Goal: Find specific page/section: Find specific page/section

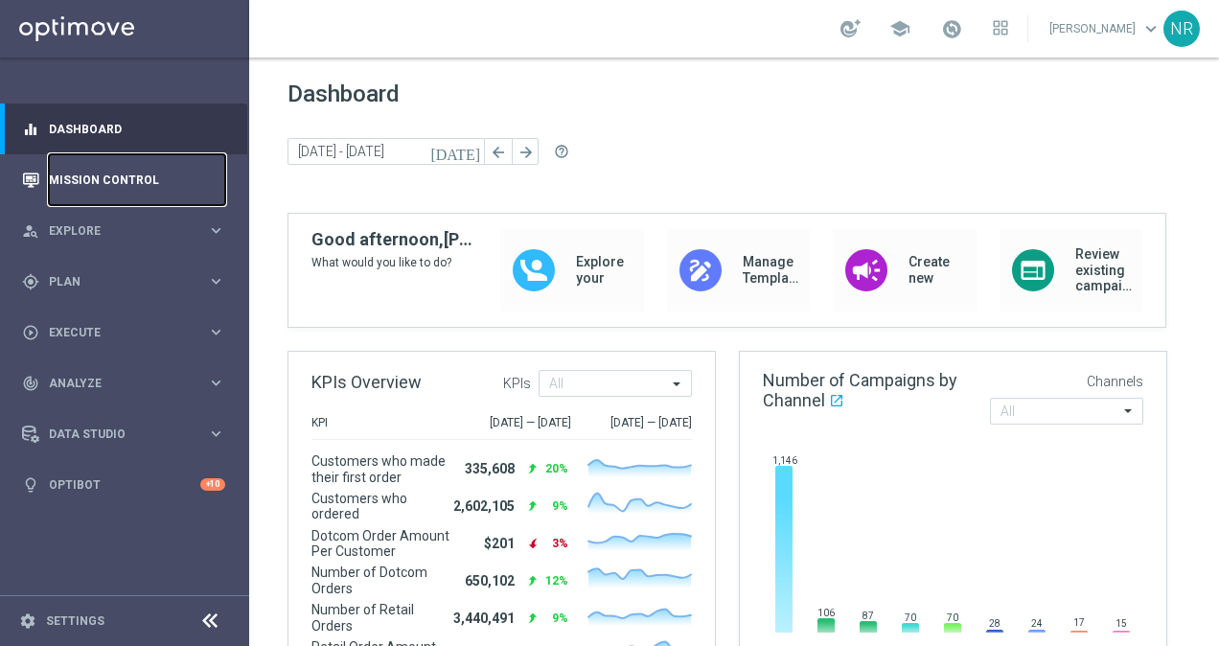
click at [155, 186] on link "Mission Control" at bounding box center [137, 179] width 176 height 51
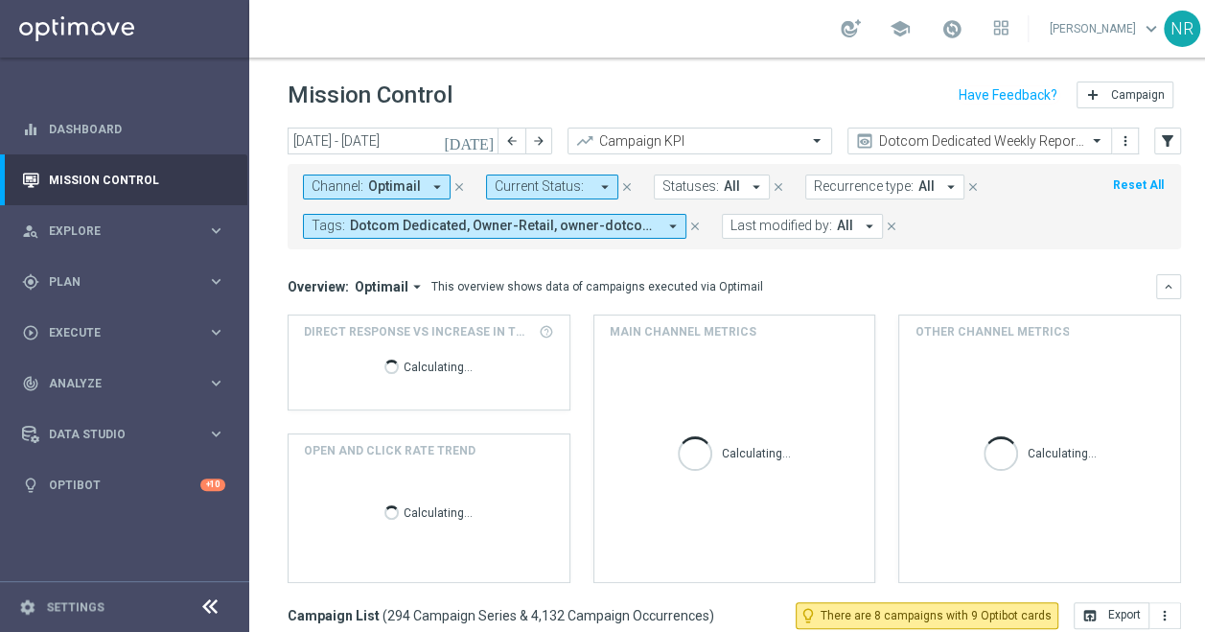
click at [666, 42] on div "school [PERSON_NAME] keyboard_arrow_down NR" at bounding box center [734, 29] width 970 height 58
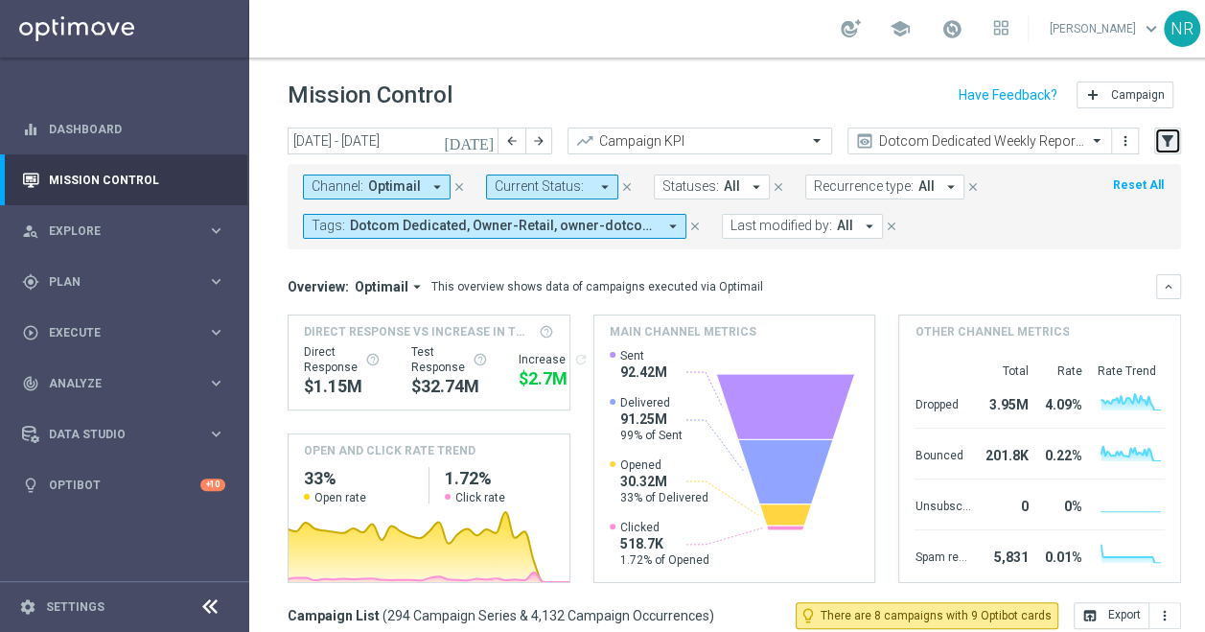
click at [1174, 148] on icon "filter_alt" at bounding box center [1167, 140] width 17 height 17
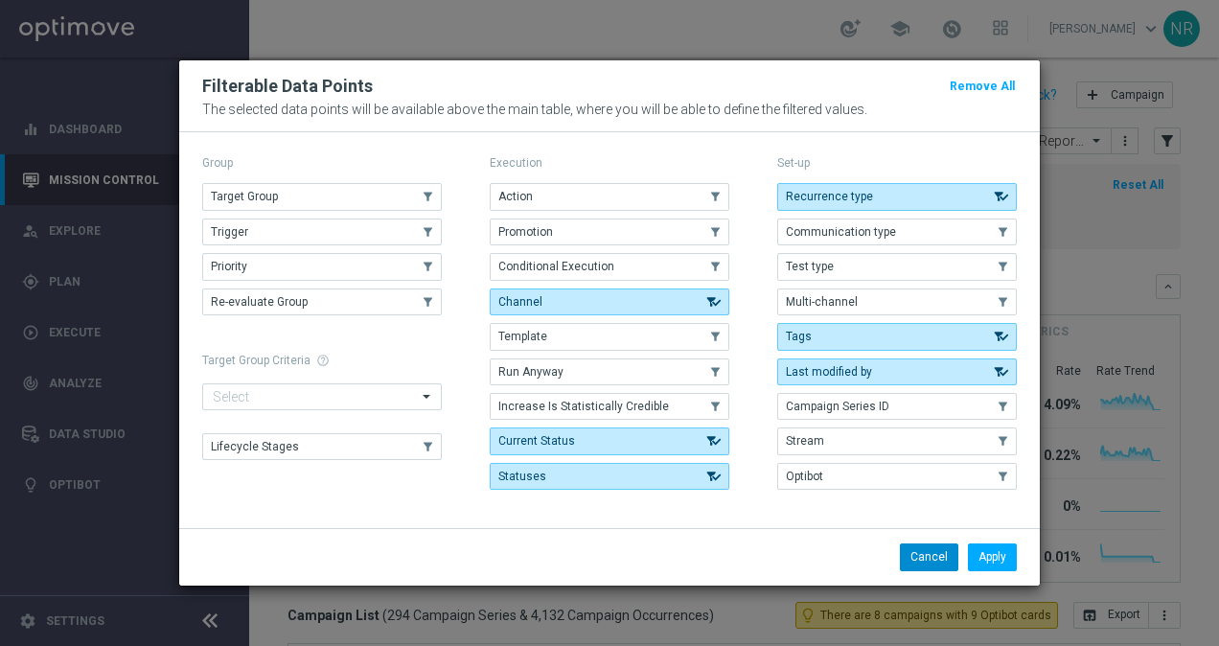
click at [929, 556] on button "Cancel" at bounding box center [929, 557] width 58 height 27
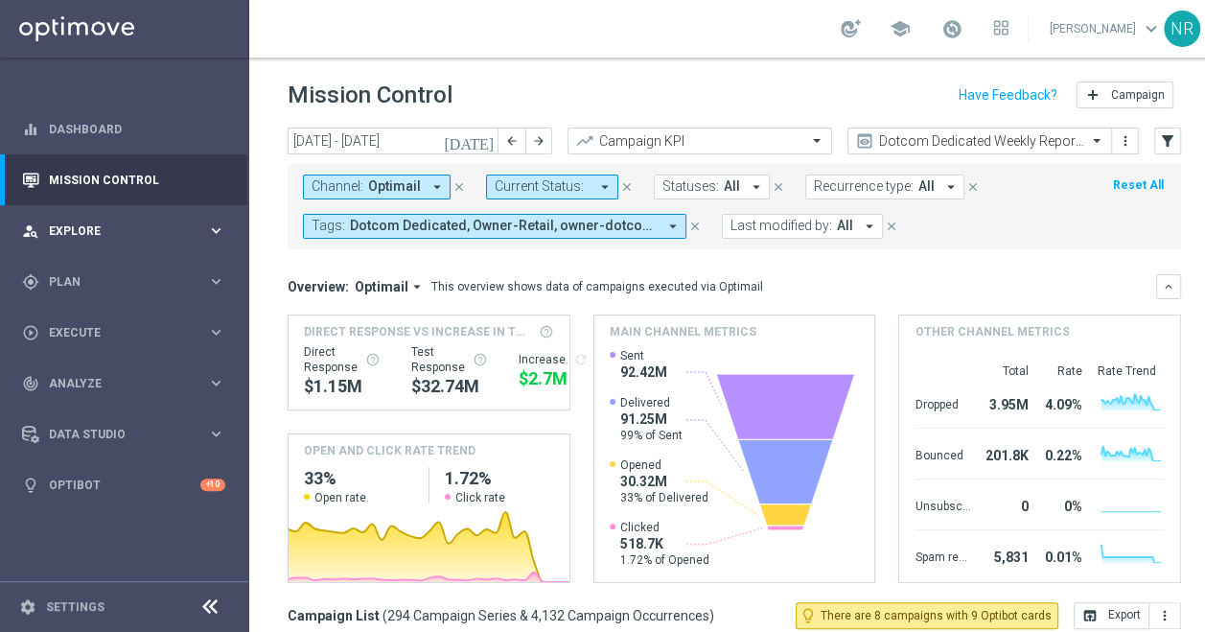
click at [138, 240] on div "person_search Explore keyboard_arrow_right" at bounding box center [123, 230] width 247 height 51
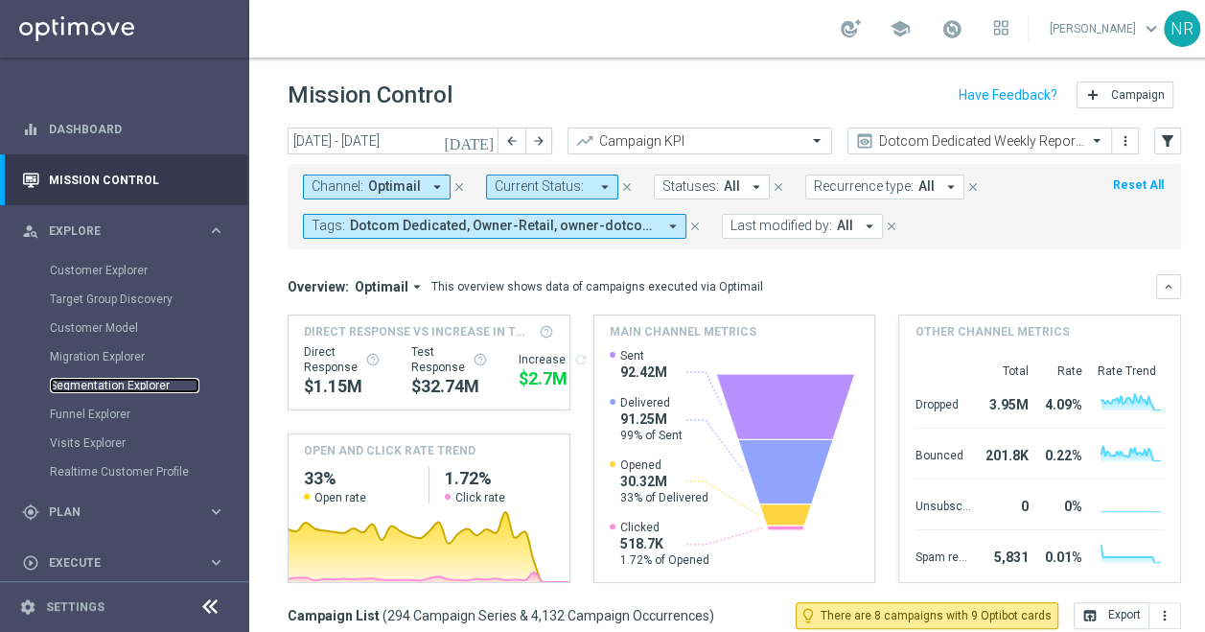
click at [114, 382] on link "Segmentation Explorer" at bounding box center [125, 385] width 150 height 15
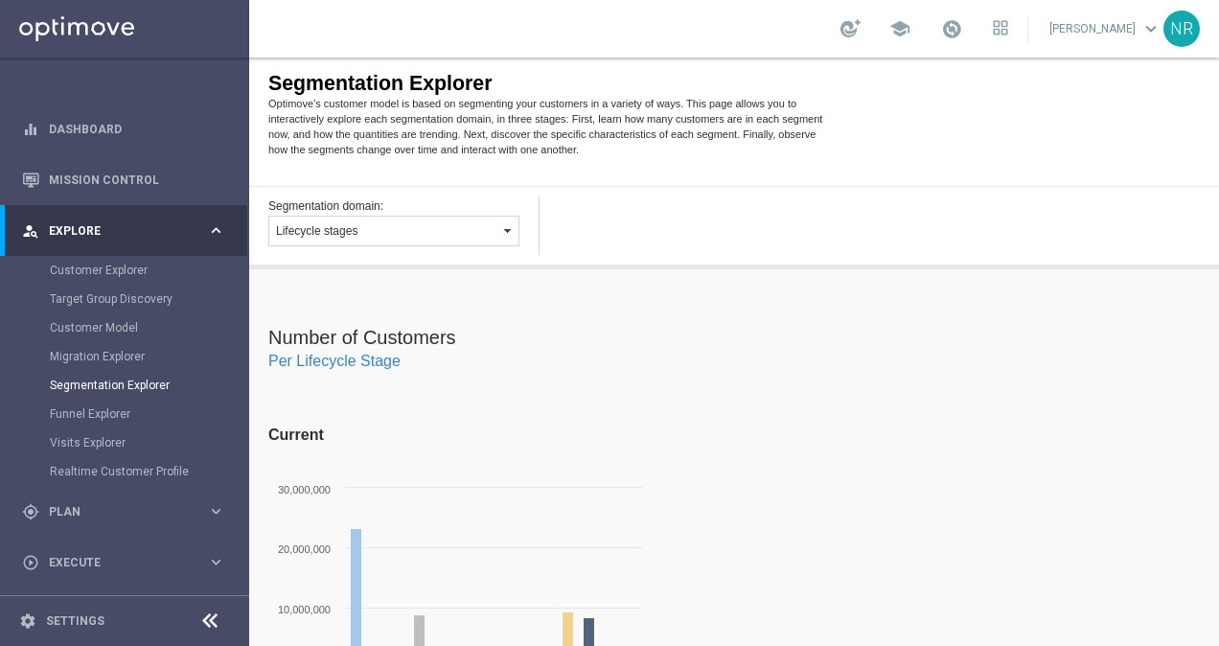
click at [406, 233] on button "Lifecycle stages" at bounding box center [393, 231] width 251 height 31
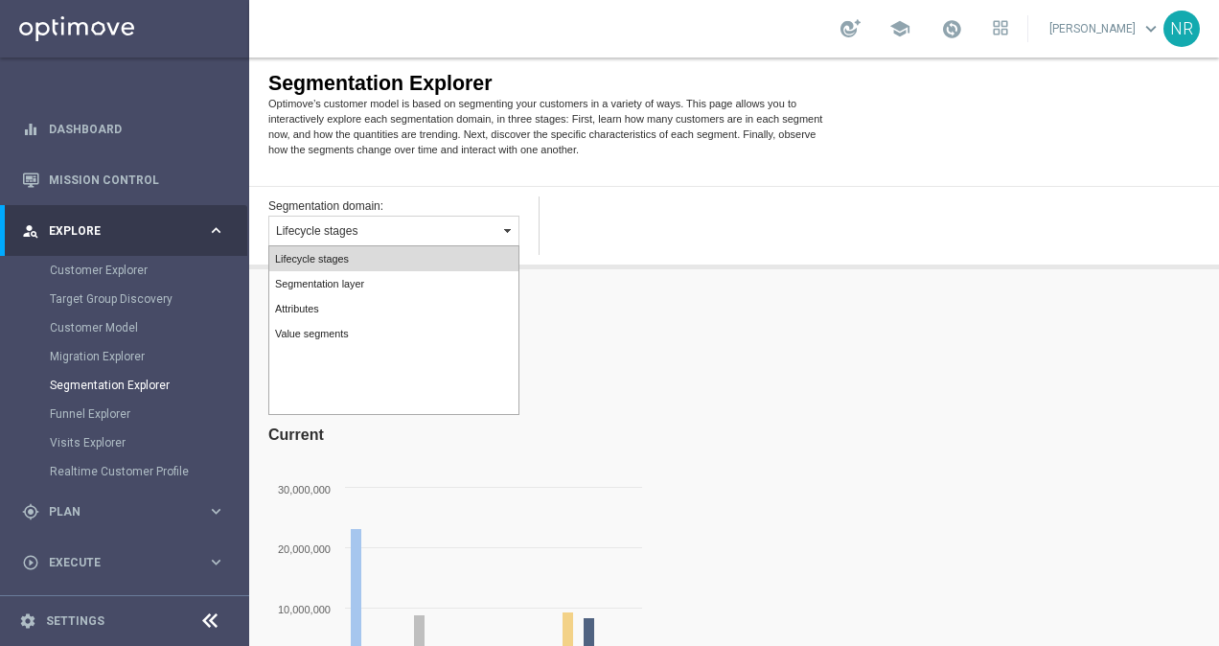
click at [733, 205] on div "Segmentation domain: Lifecycle stages Segmentation layer Attributes Value segme…" at bounding box center [734, 227] width 970 height 83
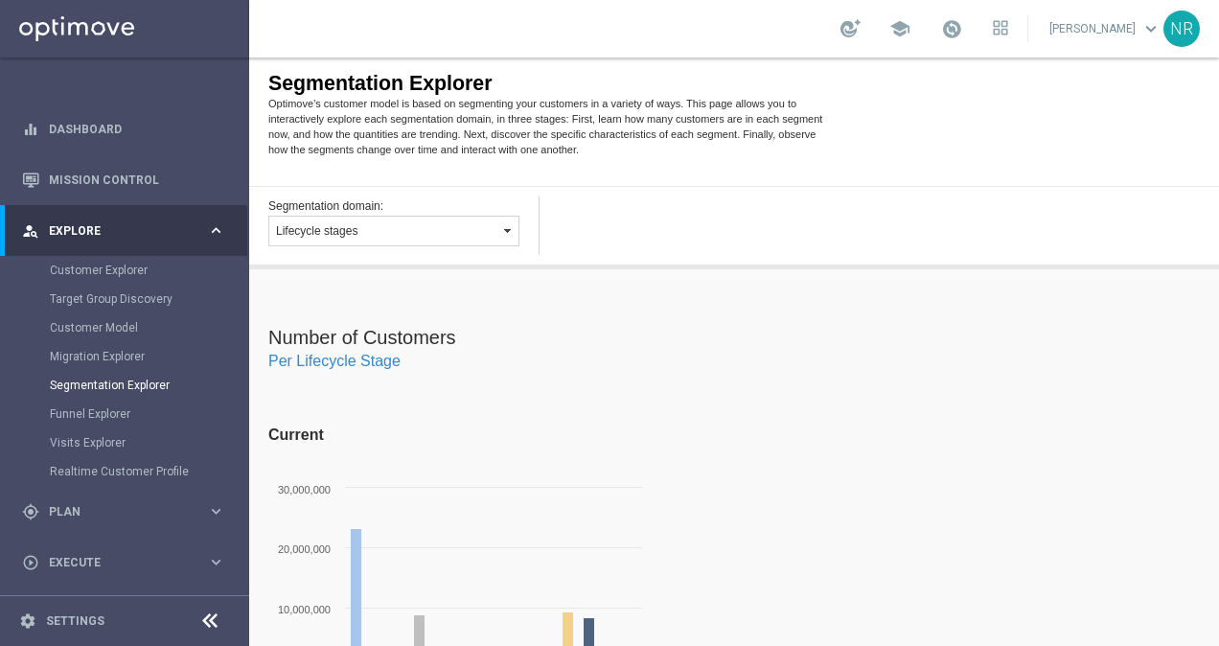
click at [355, 231] on span "Lifecycle stages" at bounding box center [316, 230] width 81 height 13
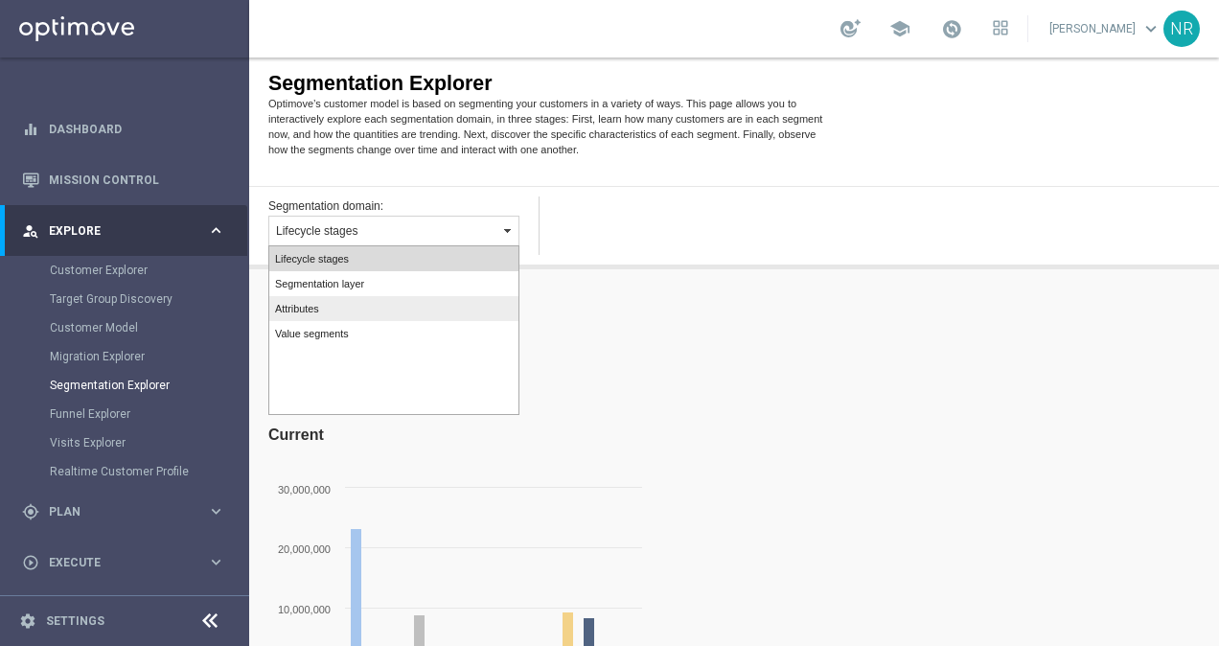
click at [347, 297] on label "Attributes" at bounding box center [393, 308] width 249 height 25
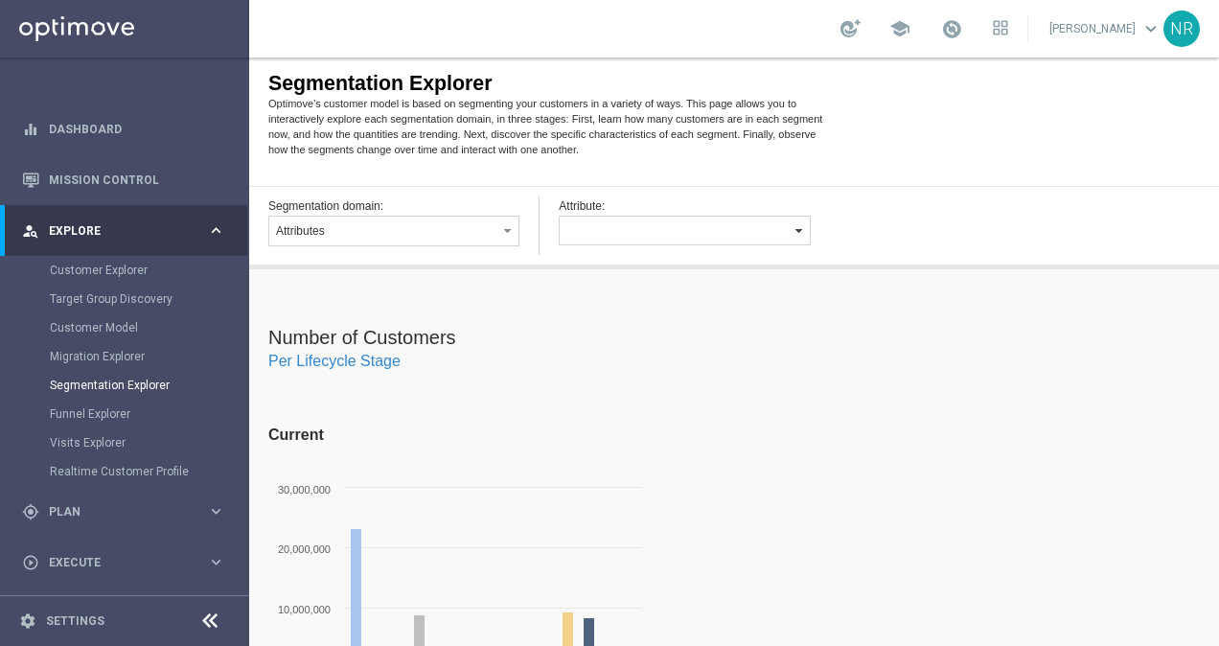
click at [581, 231] on button "button" at bounding box center [684, 231] width 251 height 30
click at [940, 199] on div "Segmentation domain: Lifecycle stages Segmentation layer Attributes Value segme…" at bounding box center [734, 227] width 970 height 83
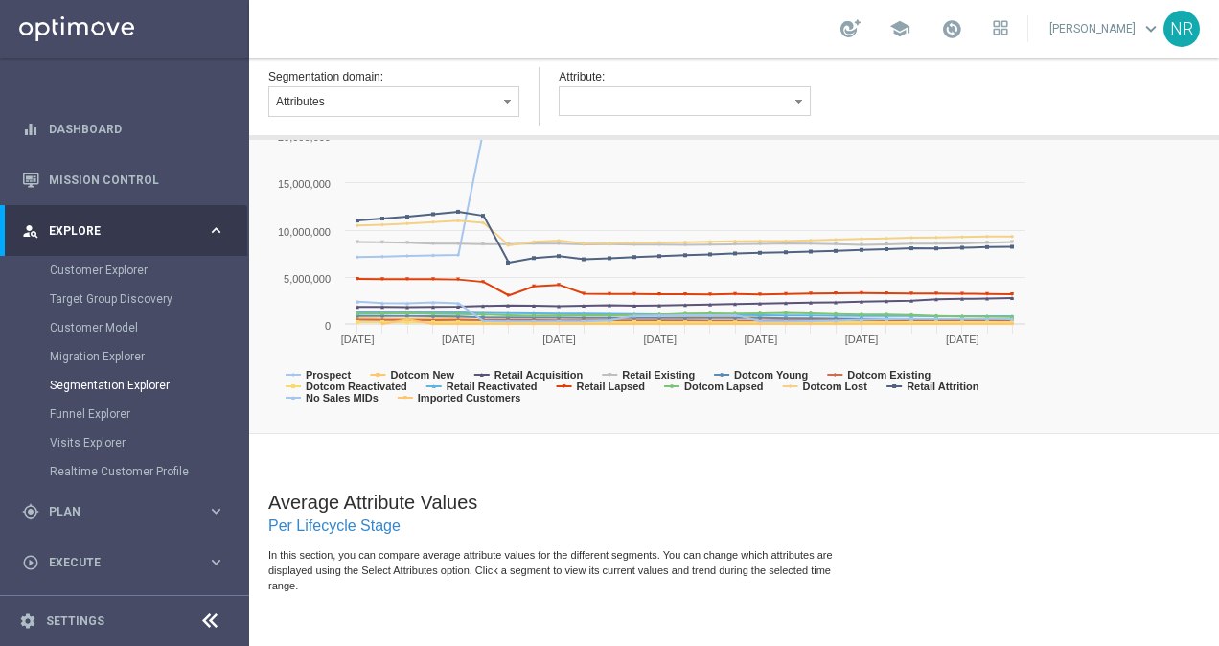
scroll to position [615, 0]
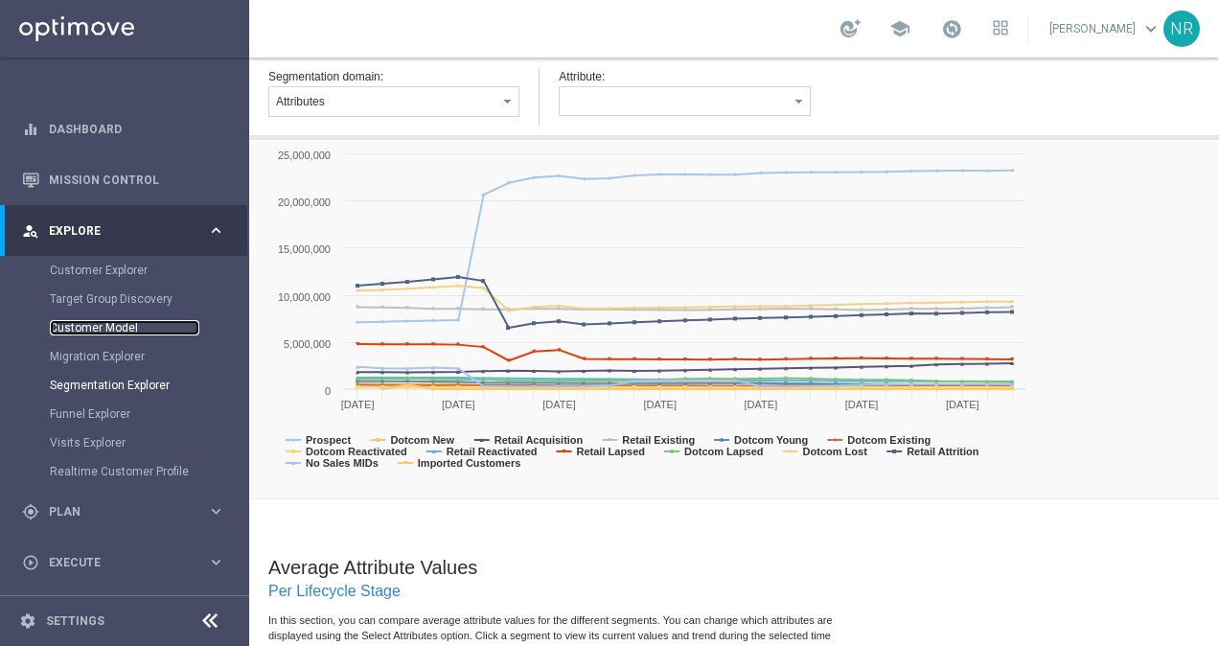
click at [127, 330] on link "Customer Model" at bounding box center [125, 327] width 150 height 15
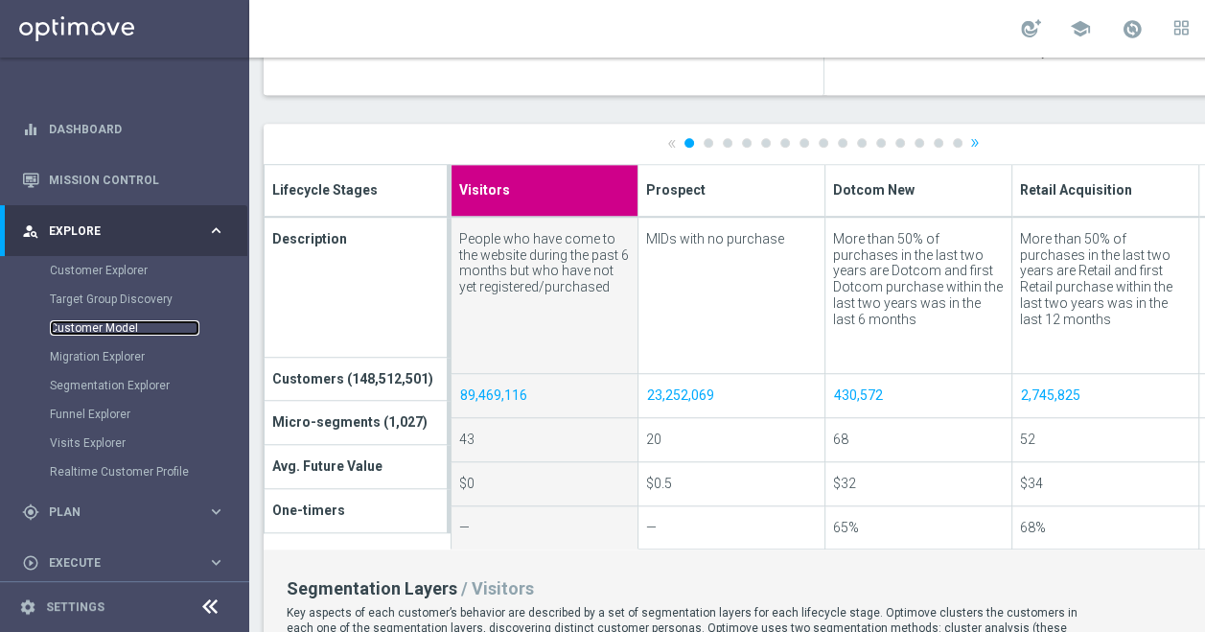
scroll to position [676, 0]
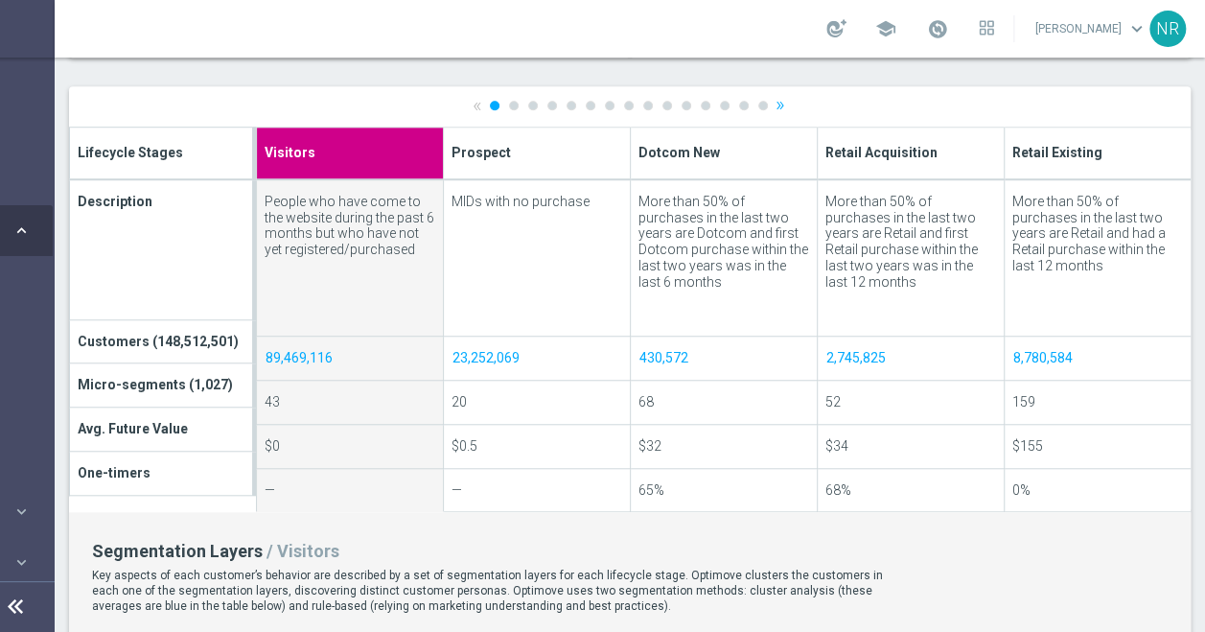
click at [759, 104] on ul "« 1 2 3 4 5 6 7 8 9 10 11 12 13 14 15 »" at bounding box center [630, 105] width 315 height 12
click at [776, 105] on link "»" at bounding box center [781, 105] width 10 height 12
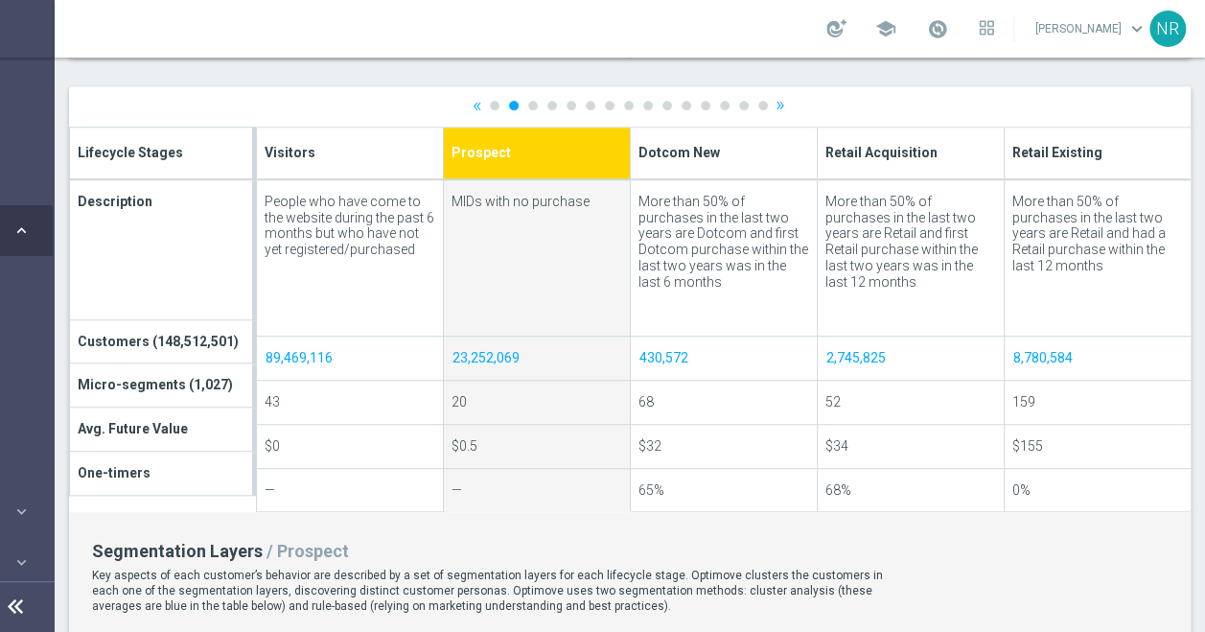
click at [762, 105] on div at bounding box center [630, 565] width 1122 height 959
click at [776, 105] on link "»" at bounding box center [781, 105] width 10 height 12
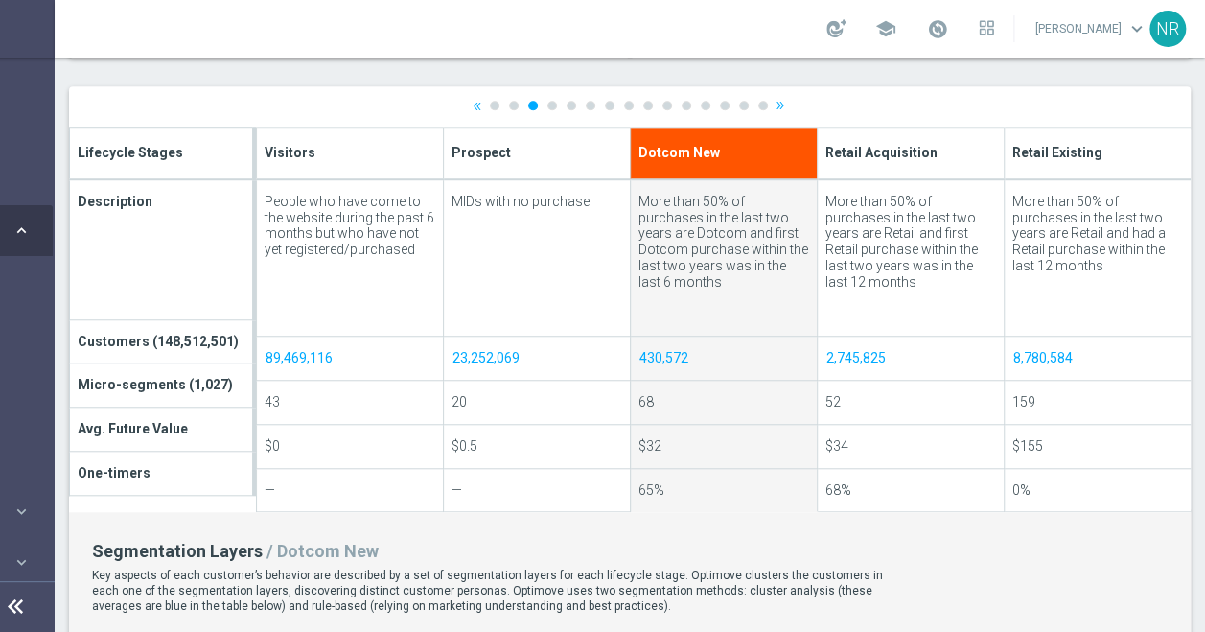
click at [765, 105] on div at bounding box center [630, 565] width 1122 height 959
click at [776, 103] on link "»" at bounding box center [781, 105] width 10 height 12
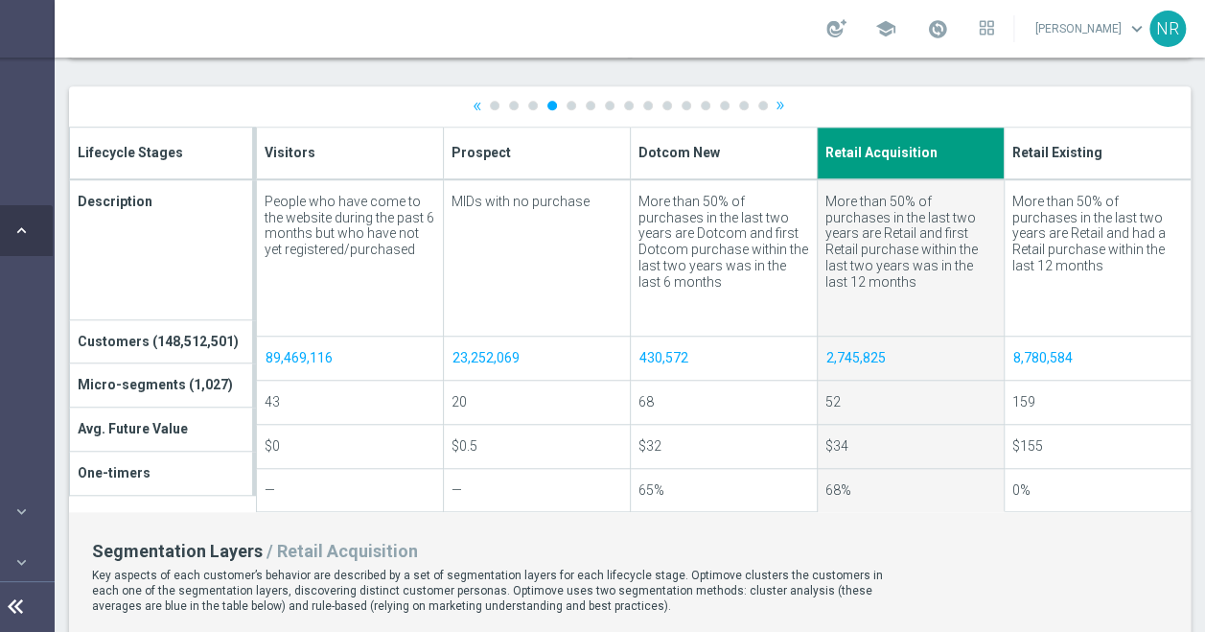
click at [769, 100] on div at bounding box center [630, 565] width 1122 height 959
click at [776, 107] on link "»" at bounding box center [781, 105] width 10 height 12
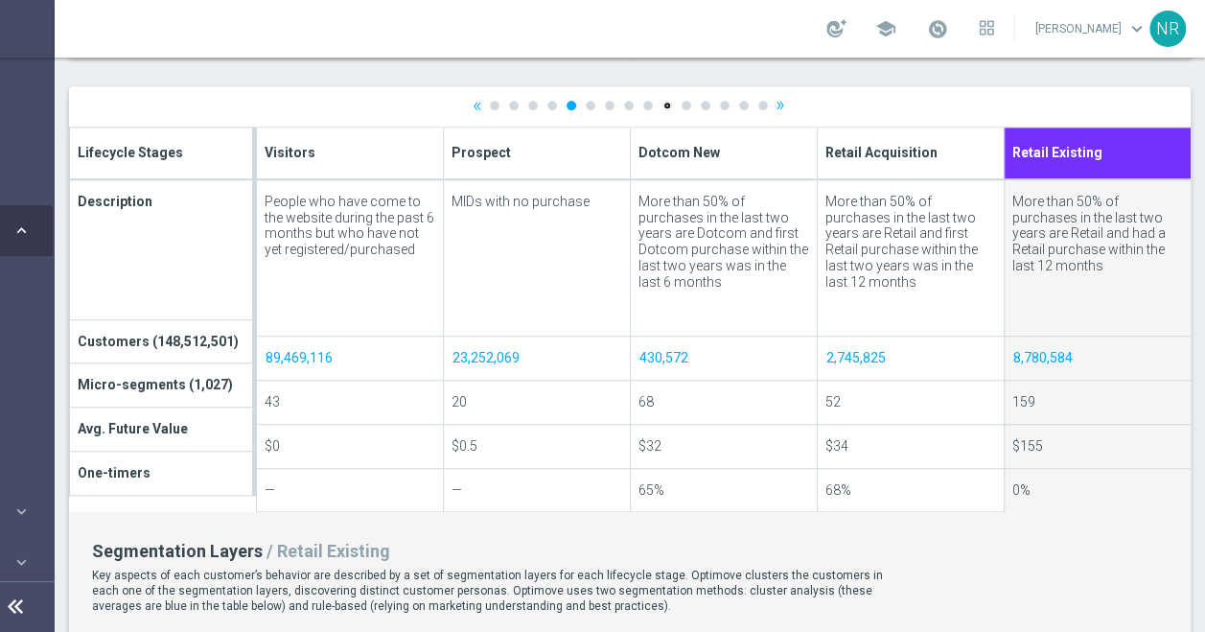
click at [662, 105] on link "10" at bounding box center [667, 106] width 10 height 10
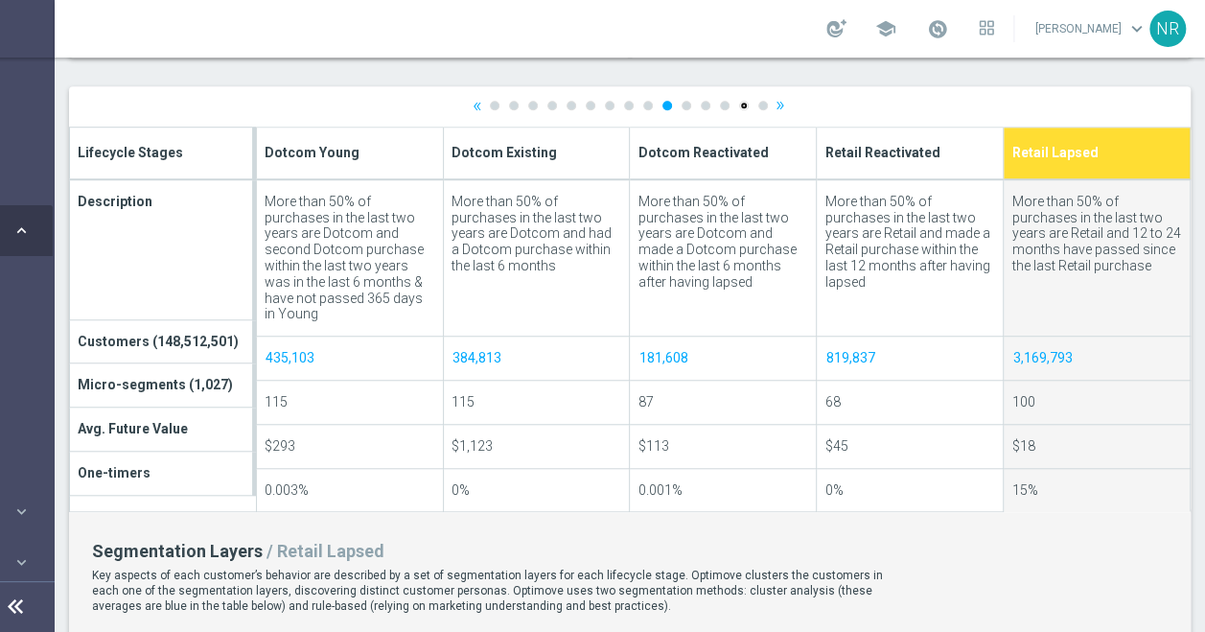
click at [739, 105] on link "14" at bounding box center [744, 106] width 10 height 10
type input "No Sales MIDs"
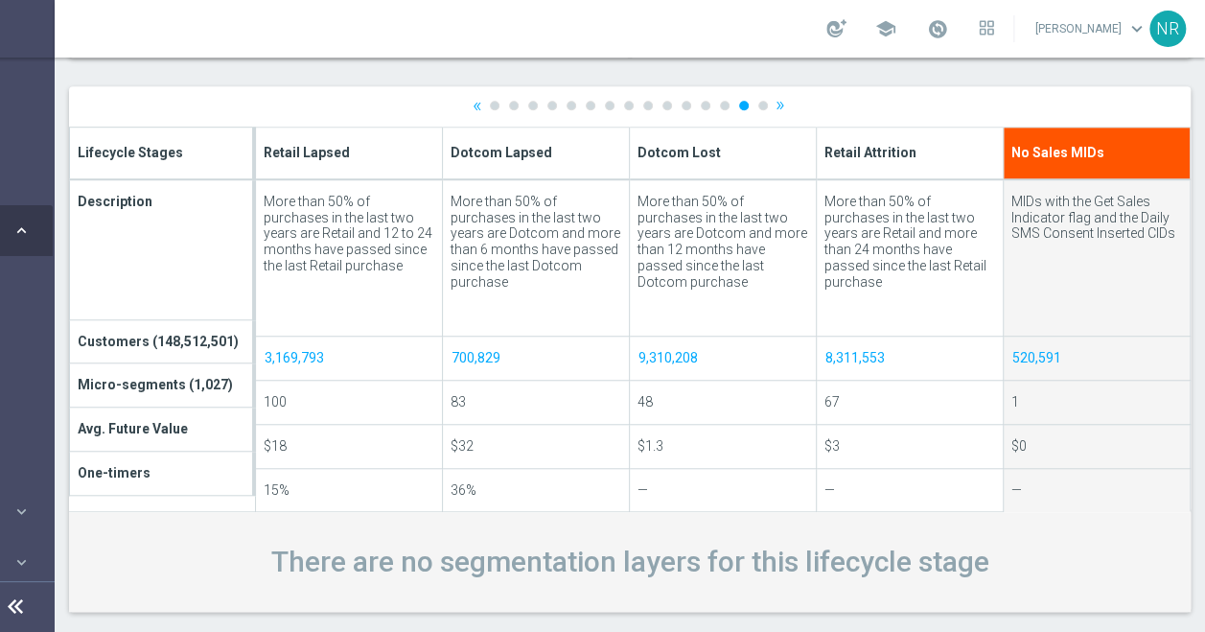
click at [803, 107] on div "« 1 2 3 4 5 6 7 8 9 10 11 12 13 14 15 »" at bounding box center [630, 106] width 1122 height 40
click at [4, 618] on icon at bounding box center [15, 606] width 23 height 23
click at [11, 616] on icon at bounding box center [22, 604] width 23 height 23
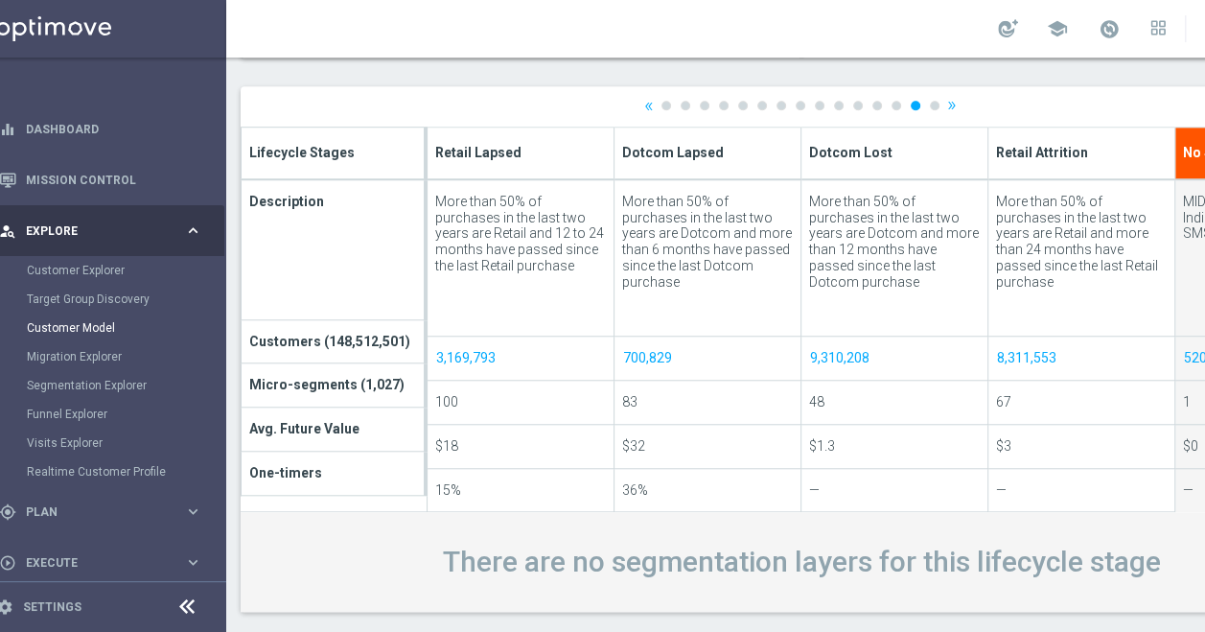
click at [602, 34] on div "school [PERSON_NAME] keyboard_arrow_down NR" at bounding box center [801, 29] width 1150 height 58
click at [81, 172] on link "Mission Control" at bounding box center [114, 179] width 176 height 51
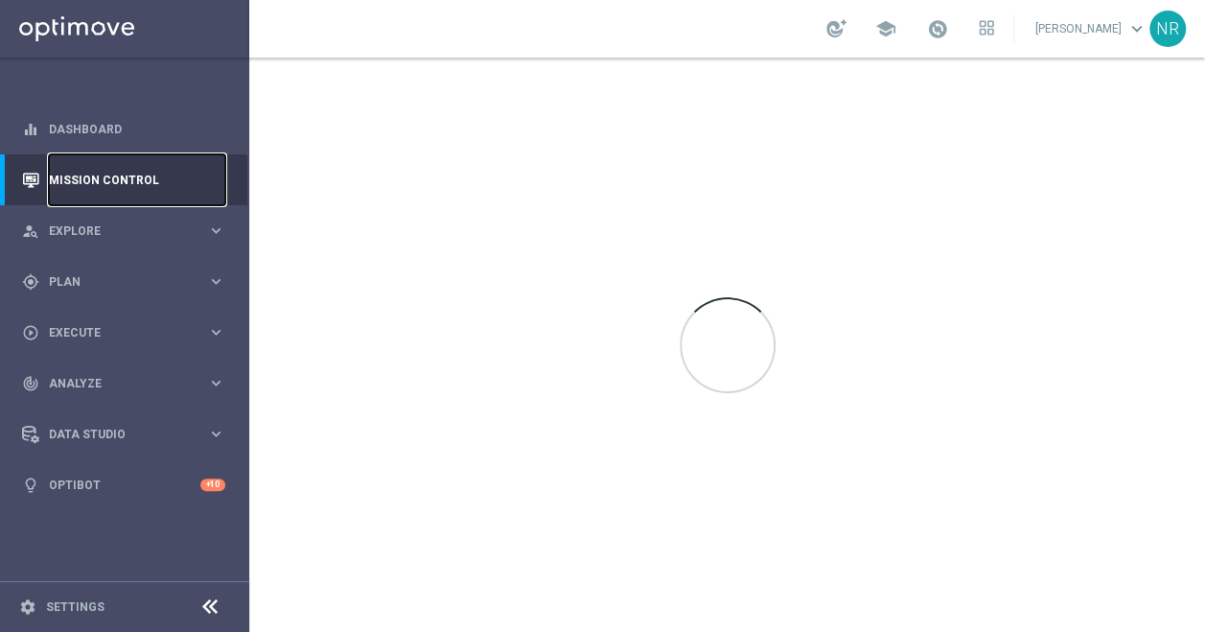
scroll to position [0, 0]
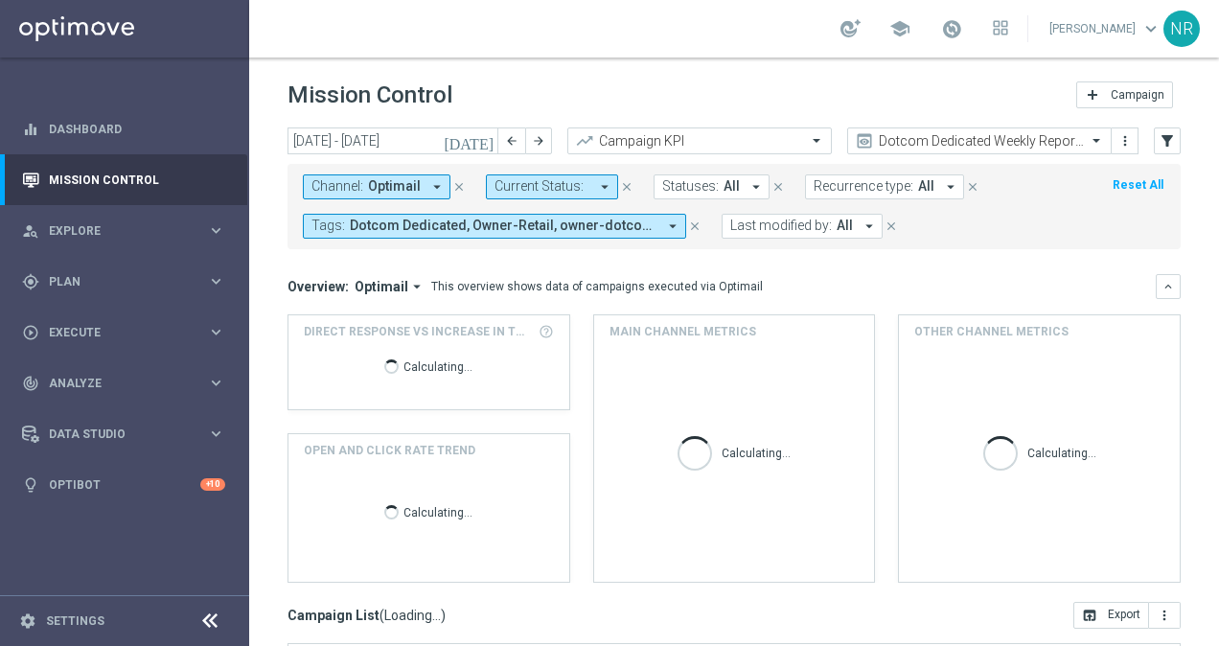
click at [483, 146] on icon "[DATE]" at bounding box center [470, 140] width 52 height 17
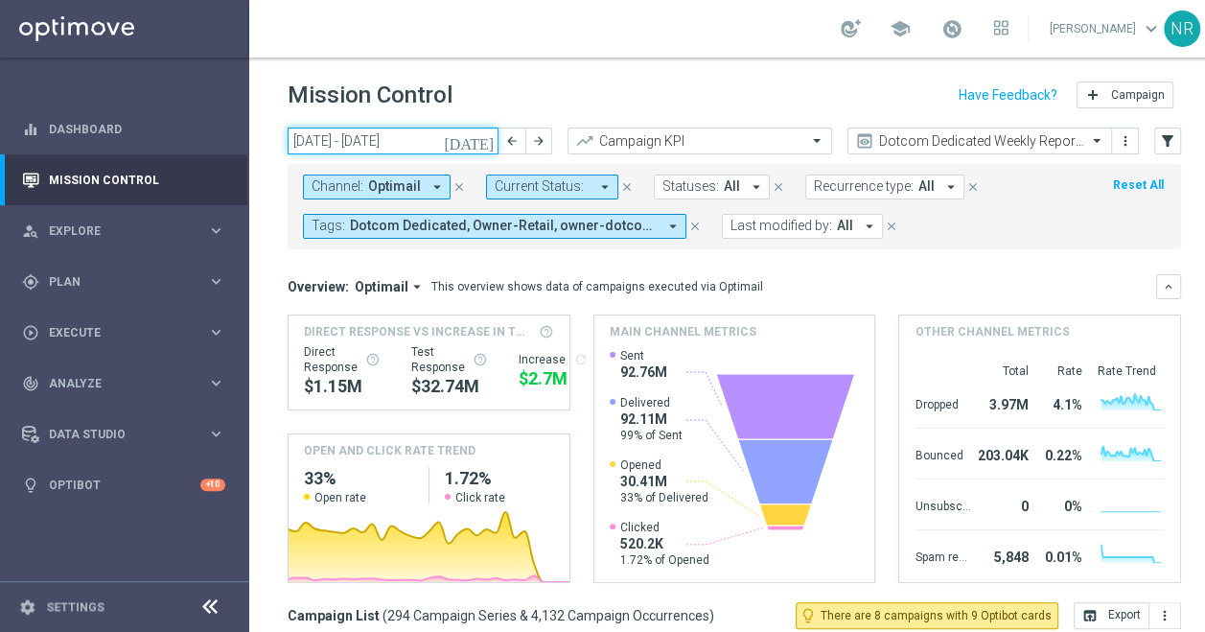
click at [472, 138] on input "[DATE] - [DATE]" at bounding box center [393, 141] width 211 height 27
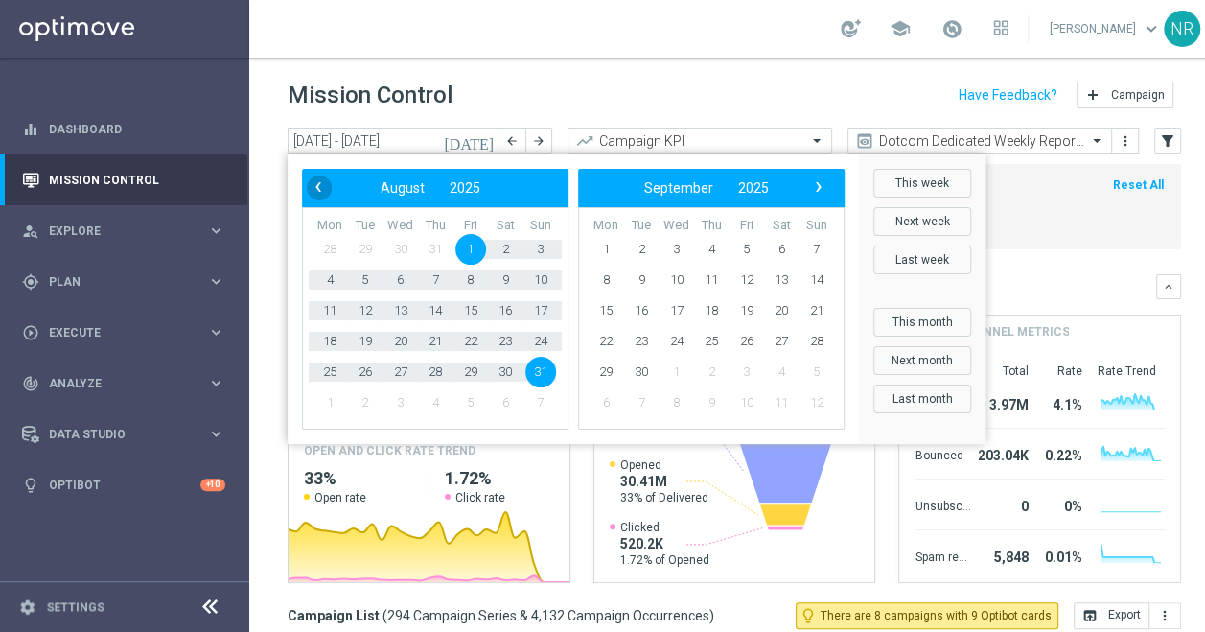
click at [317, 186] on span "‹" at bounding box center [318, 186] width 25 height 25
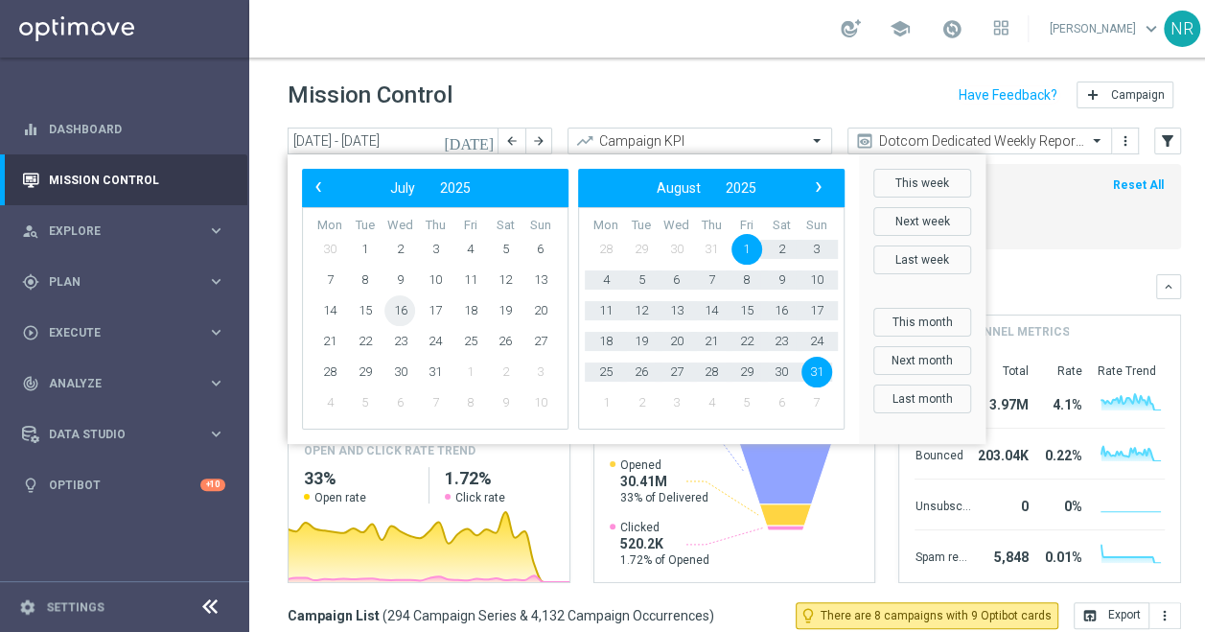
click at [410, 314] on span "16" at bounding box center [399, 310] width 31 height 31
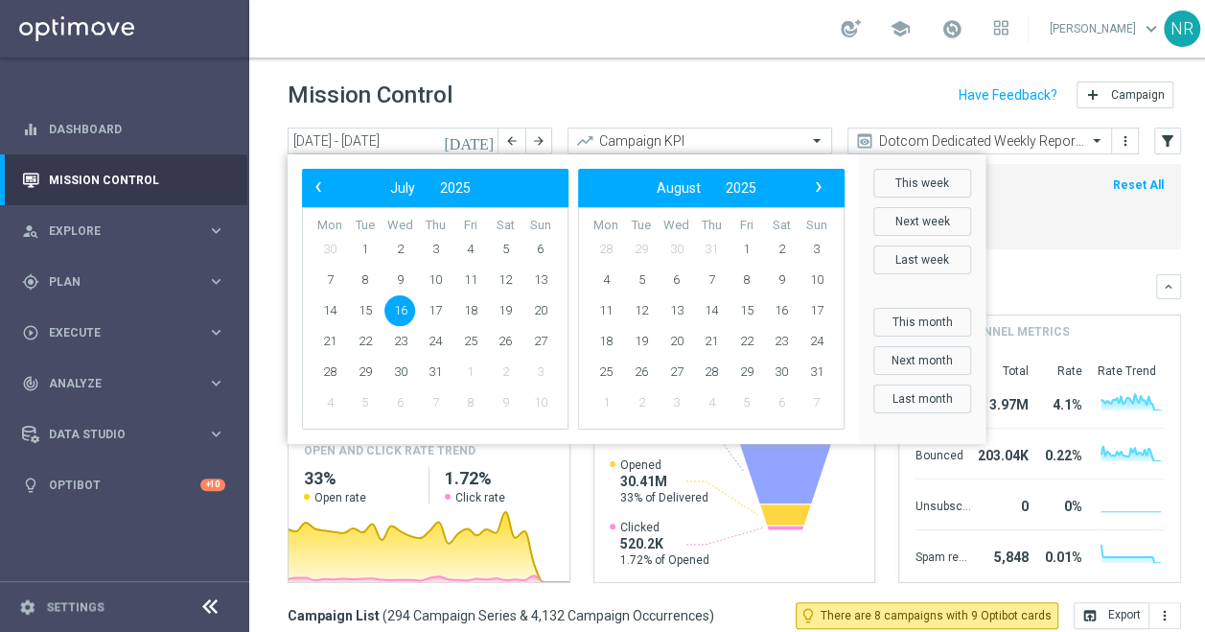
click at [410, 314] on span "16" at bounding box center [399, 310] width 31 height 31
type input "[DATE] - [DATE]"
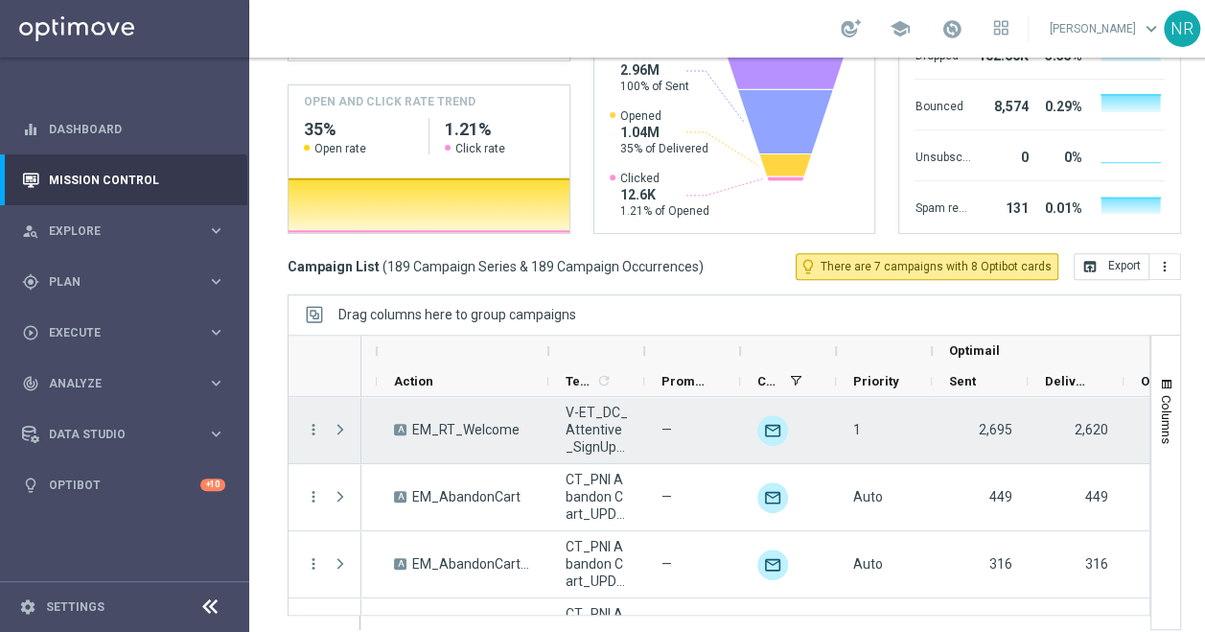
scroll to position [0, 520]
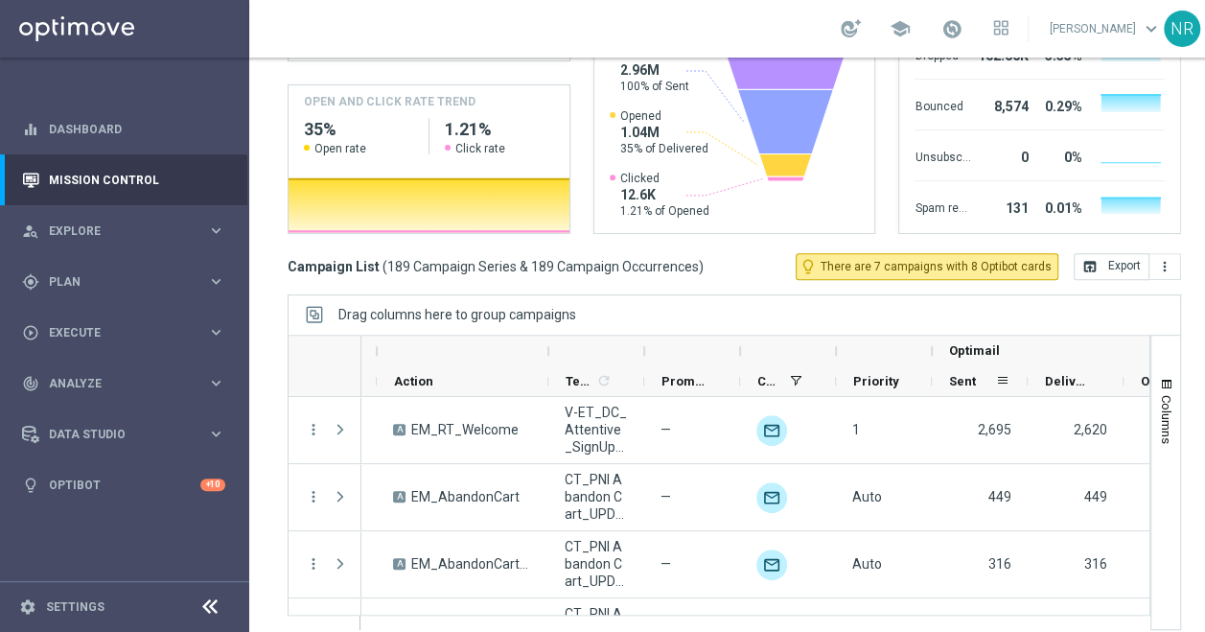
click at [968, 374] on span "Sent" at bounding box center [962, 381] width 27 height 14
click at [968, 374] on span "Sent" at bounding box center [961, 381] width 25 height 14
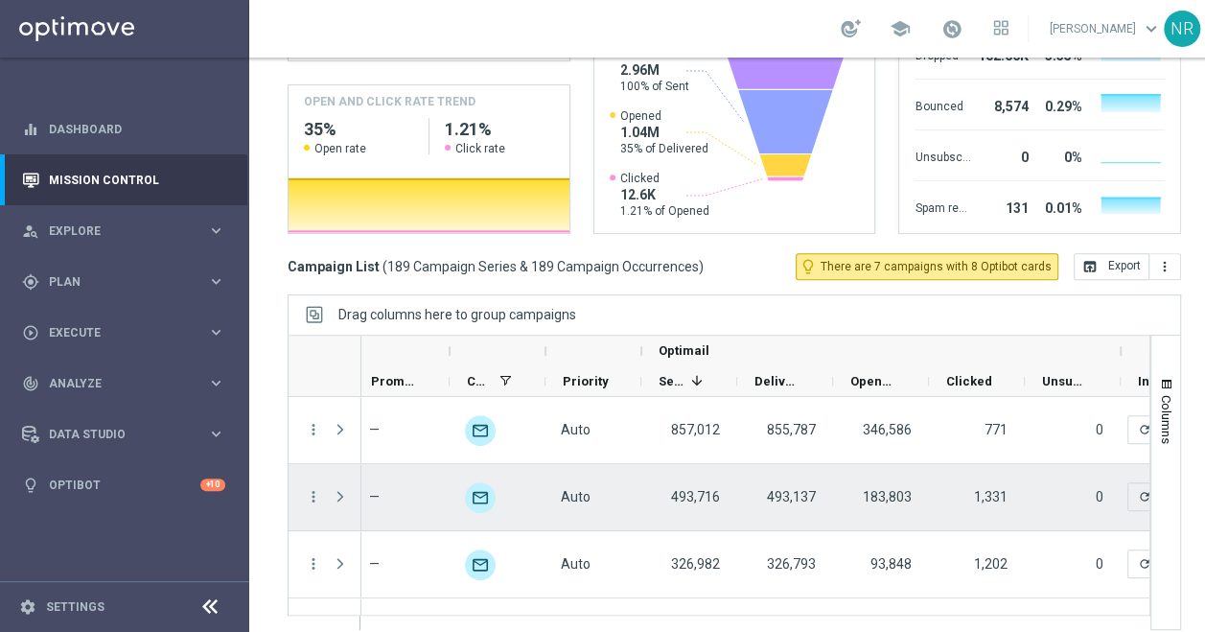
scroll to position [0, 0]
